Goal: Transaction & Acquisition: Purchase product/service

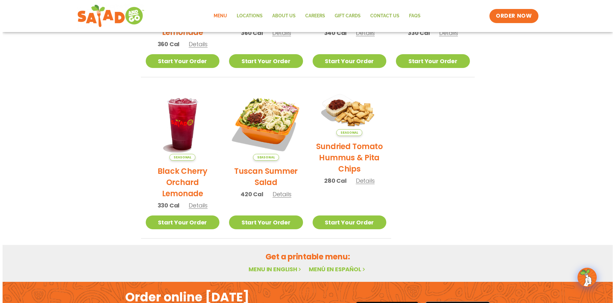
scroll to position [256, 0]
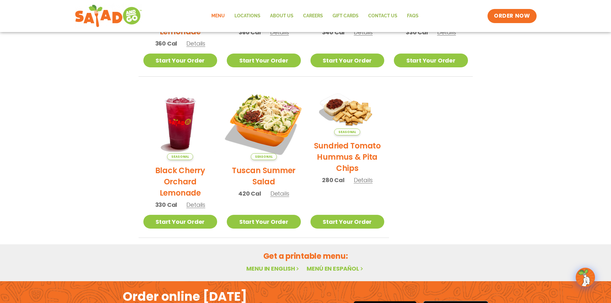
click at [271, 118] on img at bounding box center [263, 122] width 87 height 87
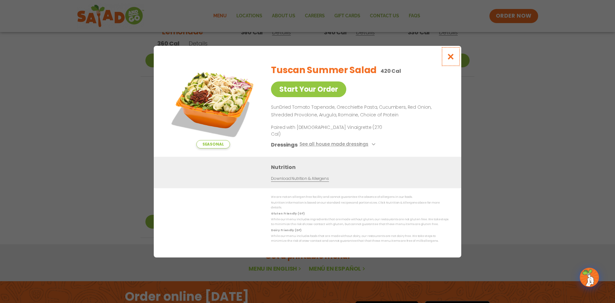
click at [448, 60] on icon "Close modal" at bounding box center [451, 56] width 8 height 7
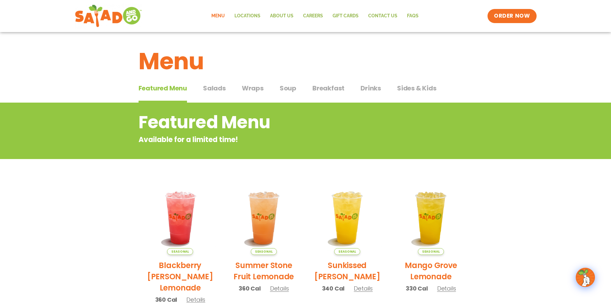
scroll to position [0, 0]
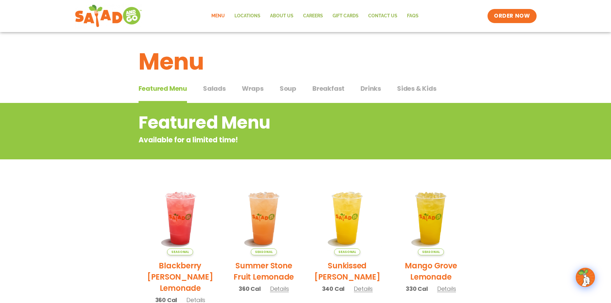
click at [221, 88] on span "Salads" at bounding box center [214, 89] width 23 height 10
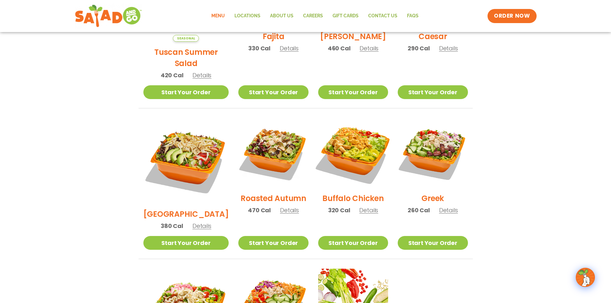
scroll to position [246, 0]
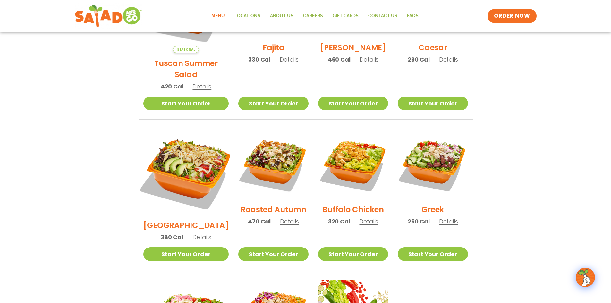
click at [189, 144] on img at bounding box center [186, 172] width 100 height 100
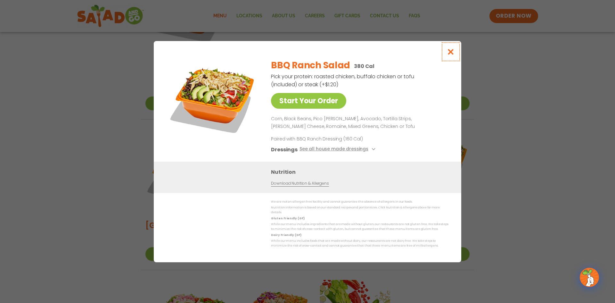
click at [450, 55] on icon "Close modal" at bounding box center [451, 51] width 8 height 7
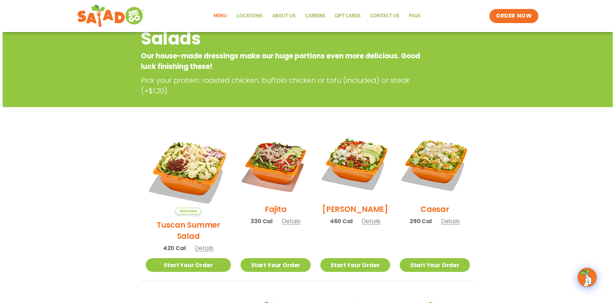
scroll to position [149, 0]
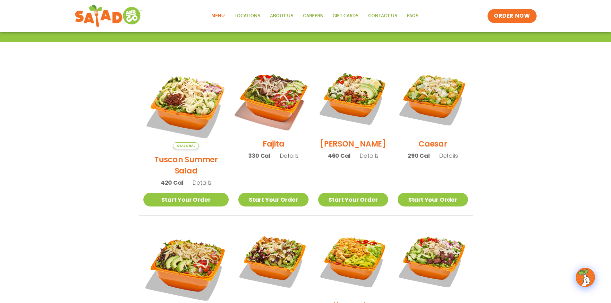
click at [258, 96] on img at bounding box center [273, 98] width 82 height 82
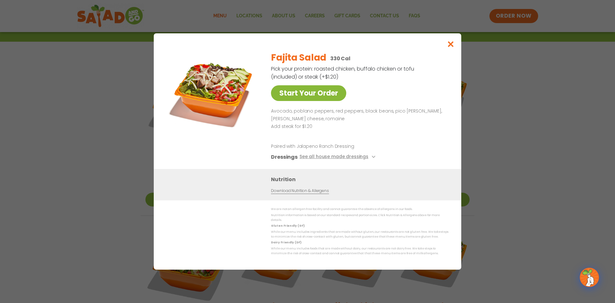
click at [306, 95] on link "Start Your Order" at bounding box center [308, 93] width 75 height 16
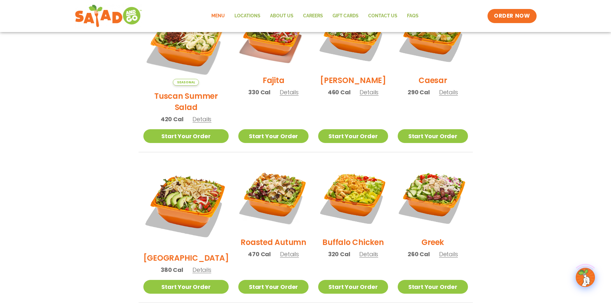
scroll to position [213, 0]
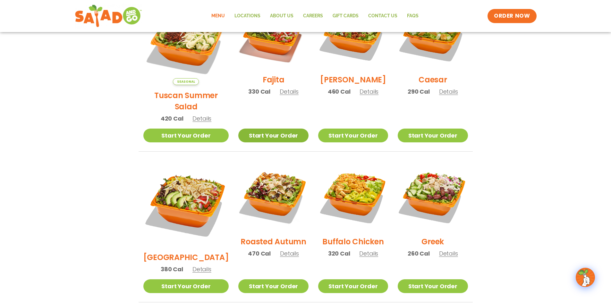
click at [264, 129] on link "Start Your Order" at bounding box center [273, 136] width 70 height 14
